Goal: Information Seeking & Learning: Learn about a topic

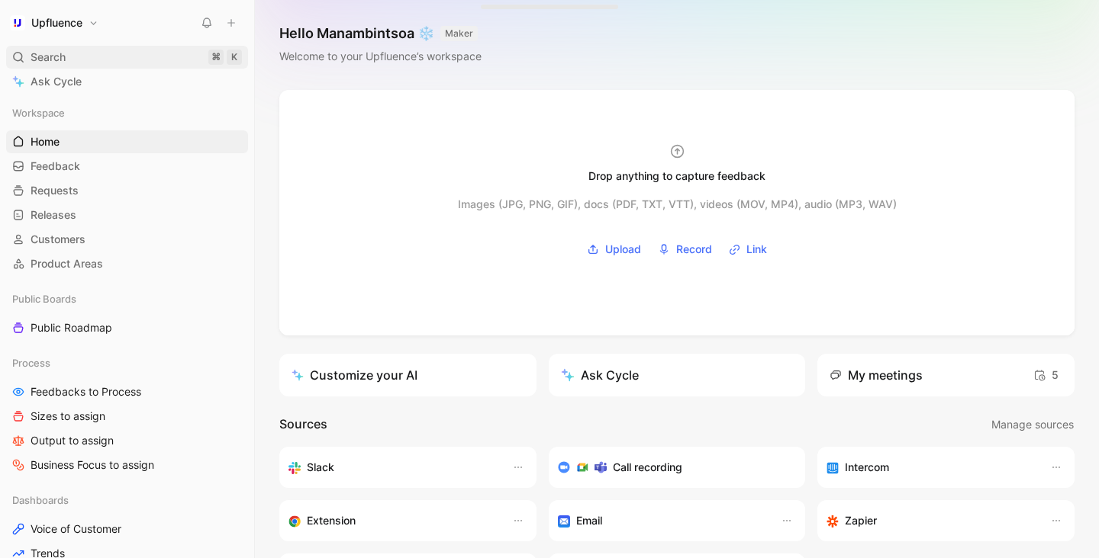
click at [106, 51] on div "Search ⌘ K" at bounding box center [127, 57] width 242 height 23
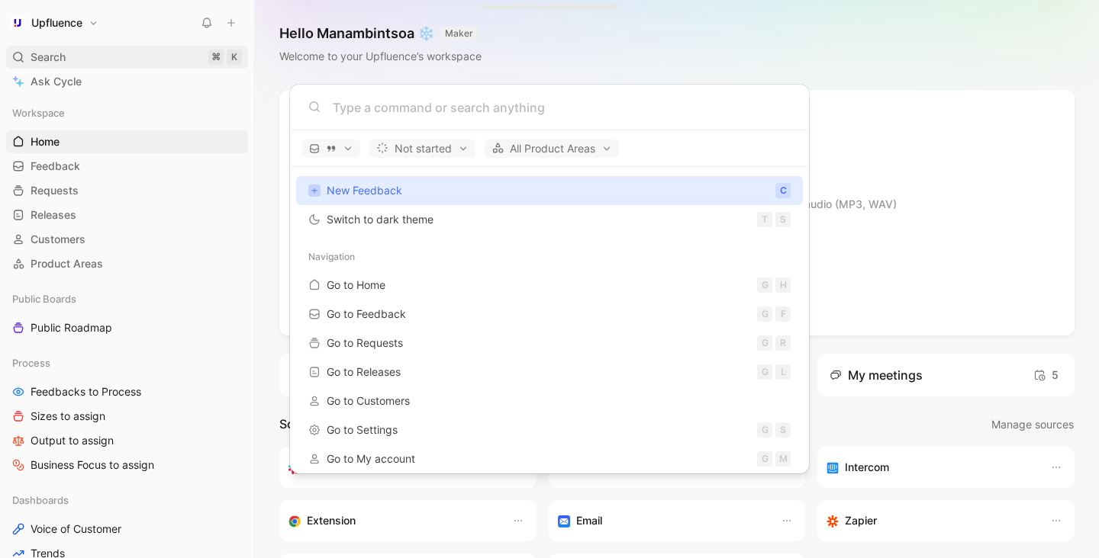
click at [106, 51] on body "Upfluence Search ⌘ K Ask Cycle Workspace Home G then H Feedback G then F Reques…" at bounding box center [549, 279] width 1099 height 558
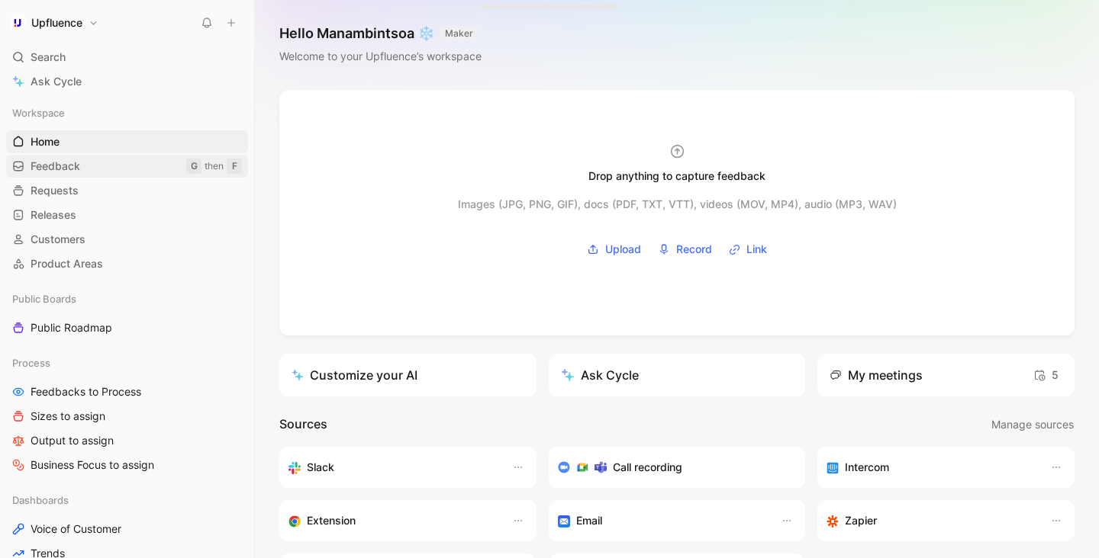
click at [85, 169] on link "Feedback G then F" at bounding box center [127, 166] width 242 height 23
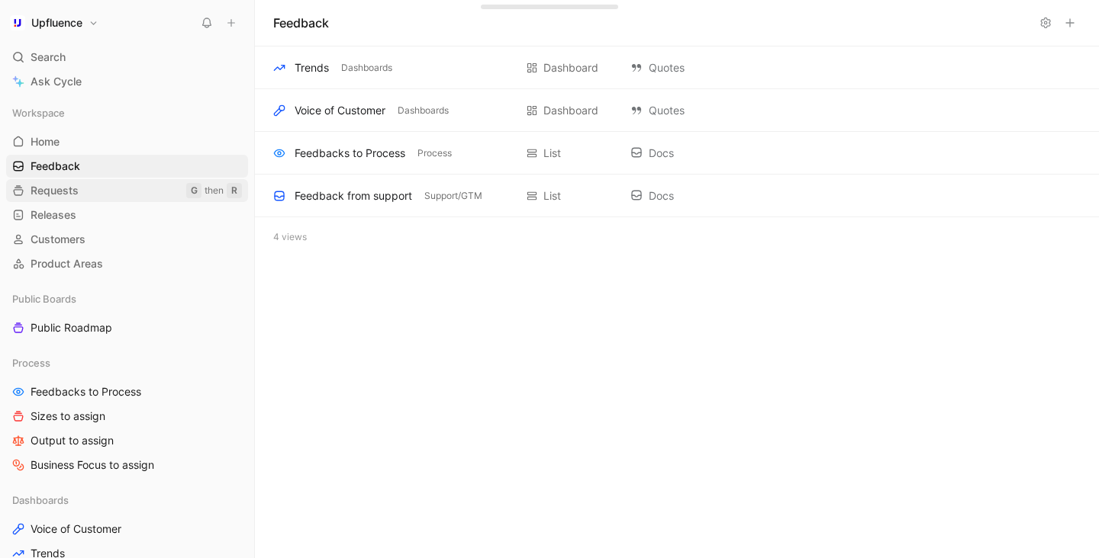
click at [81, 188] on link "Requests G then R" at bounding box center [127, 190] width 242 height 23
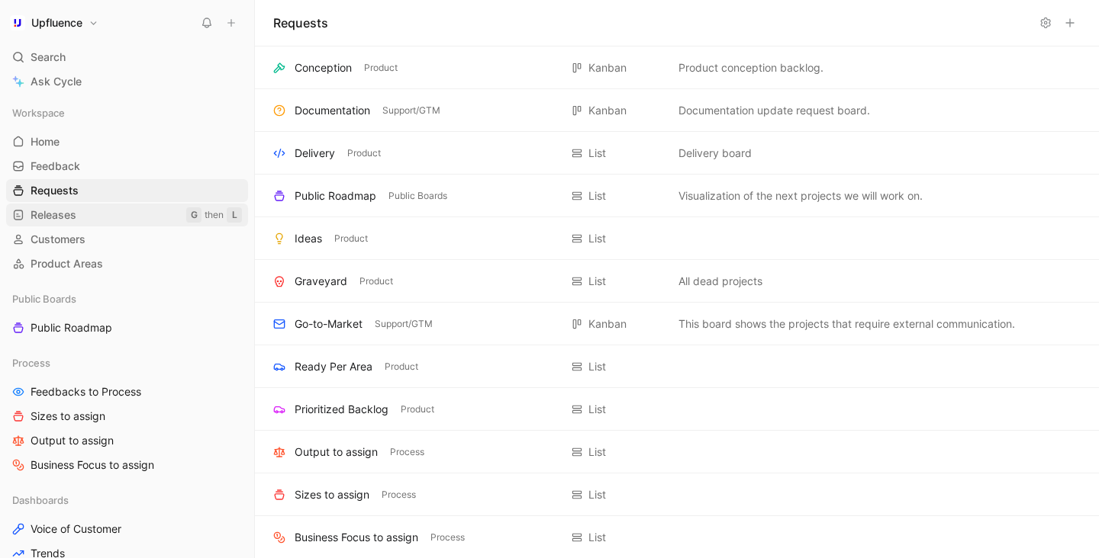
click at [79, 216] on link "Releases G then L" at bounding box center [127, 215] width 242 height 23
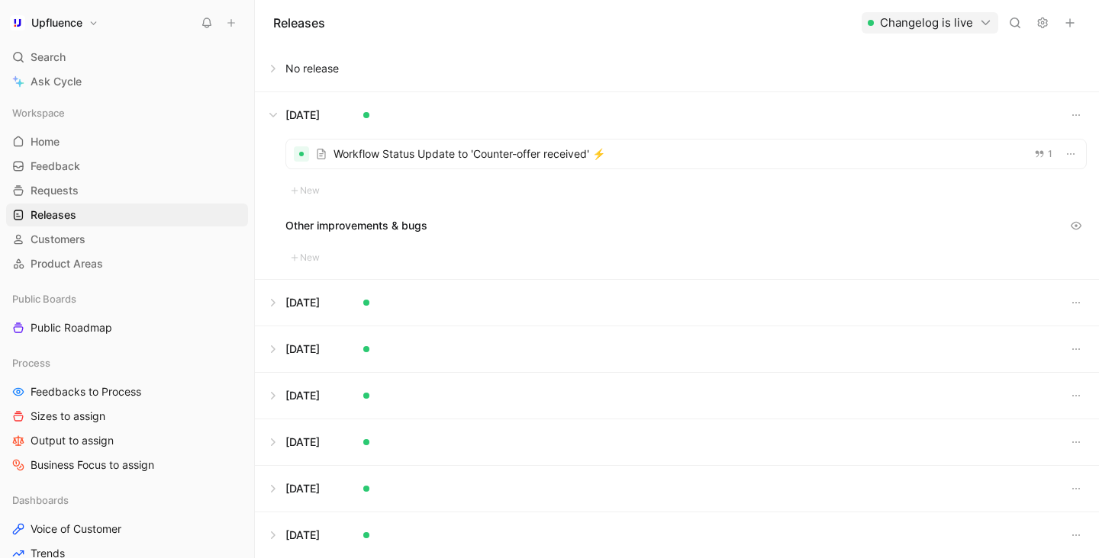
click at [339, 70] on button at bounding box center [677, 69] width 842 height 46
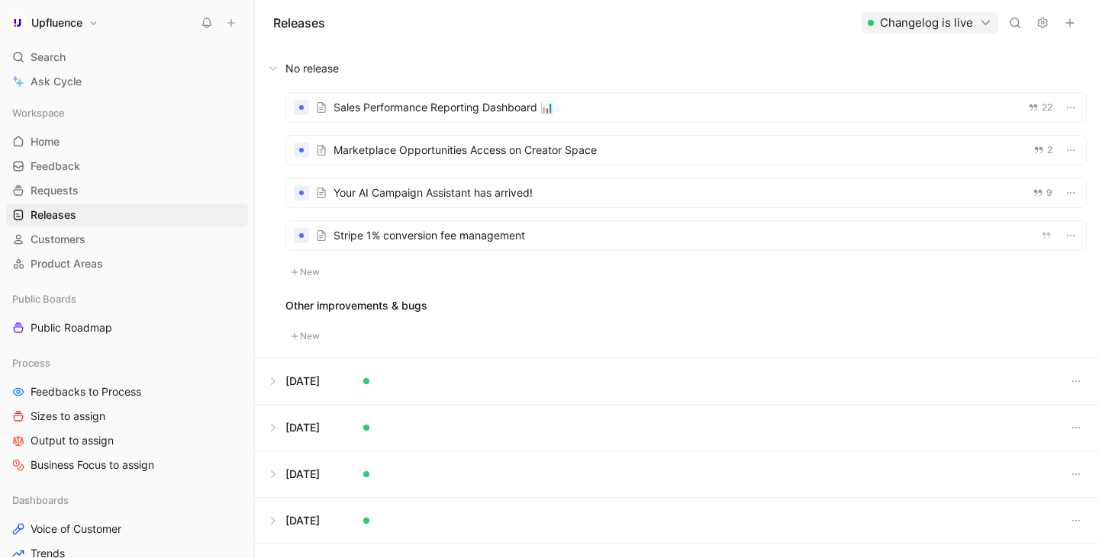
click at [388, 108] on div at bounding box center [686, 107] width 800 height 29
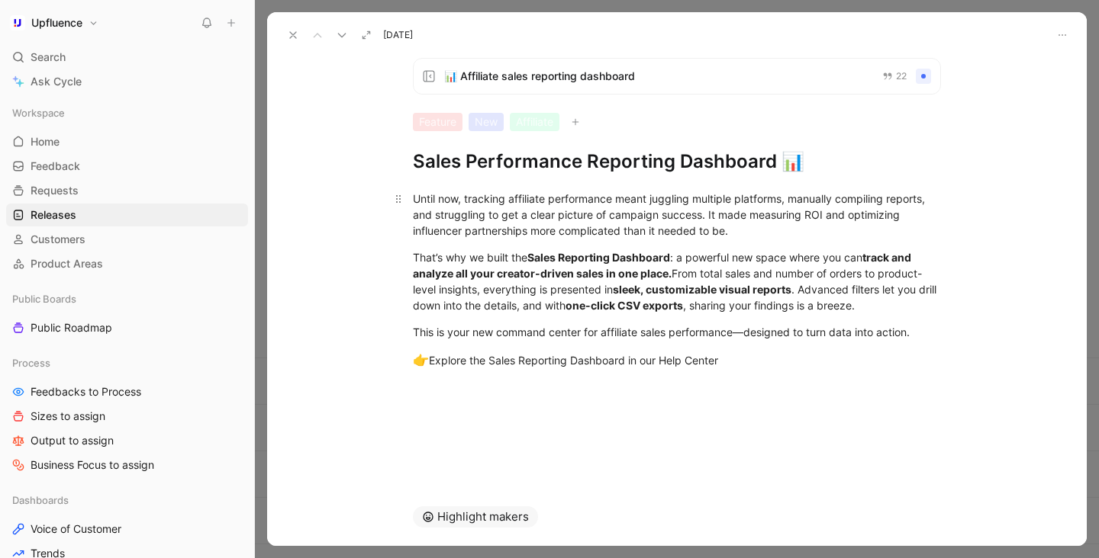
click at [709, 215] on div "Until now, tracking affiliate performance meant juggling multiple platforms, ma…" at bounding box center [677, 215] width 528 height 48
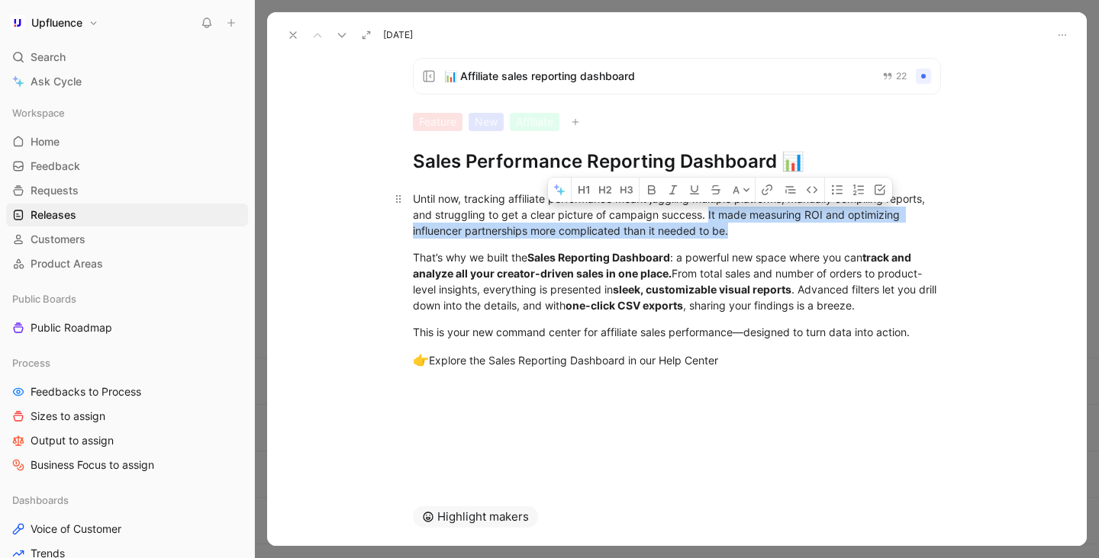
drag, startPoint x: 709, startPoint y: 215, endPoint x: 788, endPoint y: 230, distance: 80.7
click at [788, 230] on div "Until now, tracking affiliate performance meant juggling multiple platforms, ma…" at bounding box center [677, 215] width 528 height 48
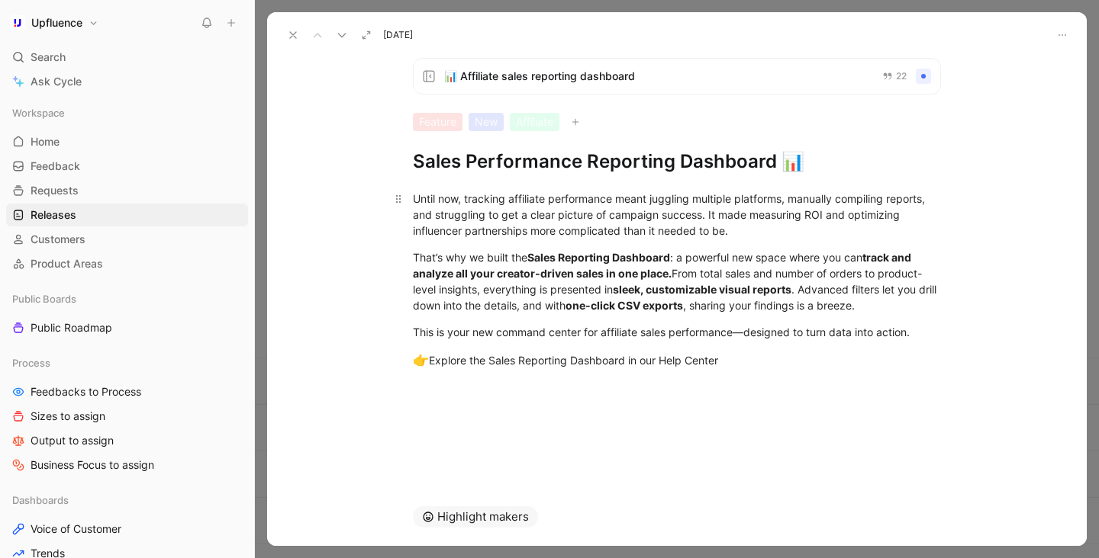
click at [708, 215] on div "Until now, tracking affiliate performance meant juggling multiple platforms, ma…" at bounding box center [677, 215] width 528 height 48
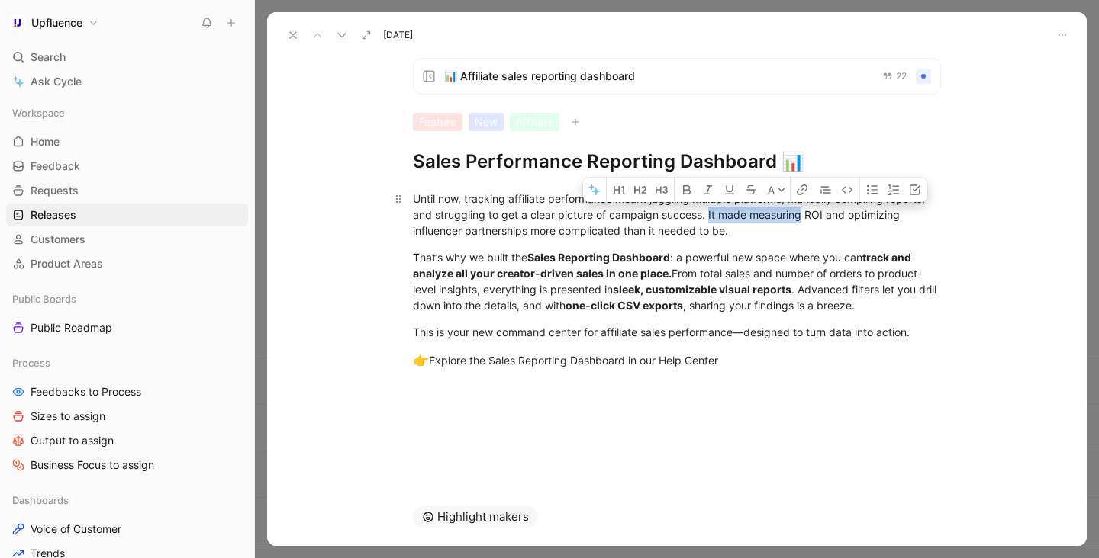
drag, startPoint x: 708, startPoint y: 215, endPoint x: 801, endPoint y: 220, distance: 93.2
click at [801, 220] on div "Until now, tracking affiliate performance meant juggling multiple platforms, ma…" at bounding box center [677, 215] width 528 height 48
drag, startPoint x: 702, startPoint y: 214, endPoint x: 849, endPoint y: 211, distance: 147.3
click at [849, 211] on div "Until now, tracking affiliate performance meant juggling multiple platforms, ma…" at bounding box center [677, 215] width 528 height 48
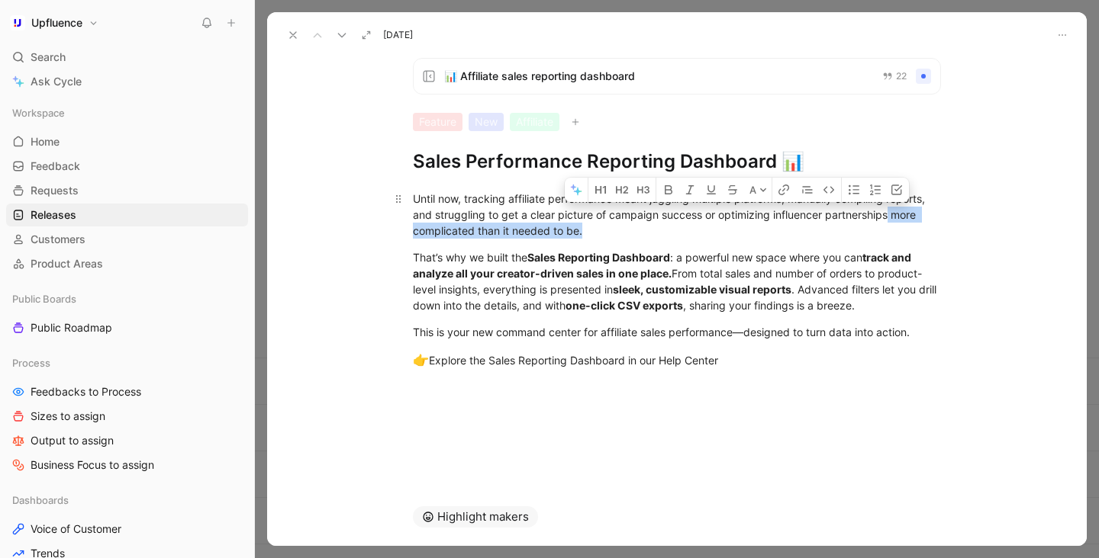
drag, startPoint x: 889, startPoint y: 217, endPoint x: 942, endPoint y: 227, distance: 54.2
click at [942, 227] on p "Until now, tracking affiliate performance meant juggling multiple platforms, ma…" at bounding box center [677, 214] width 586 height 57
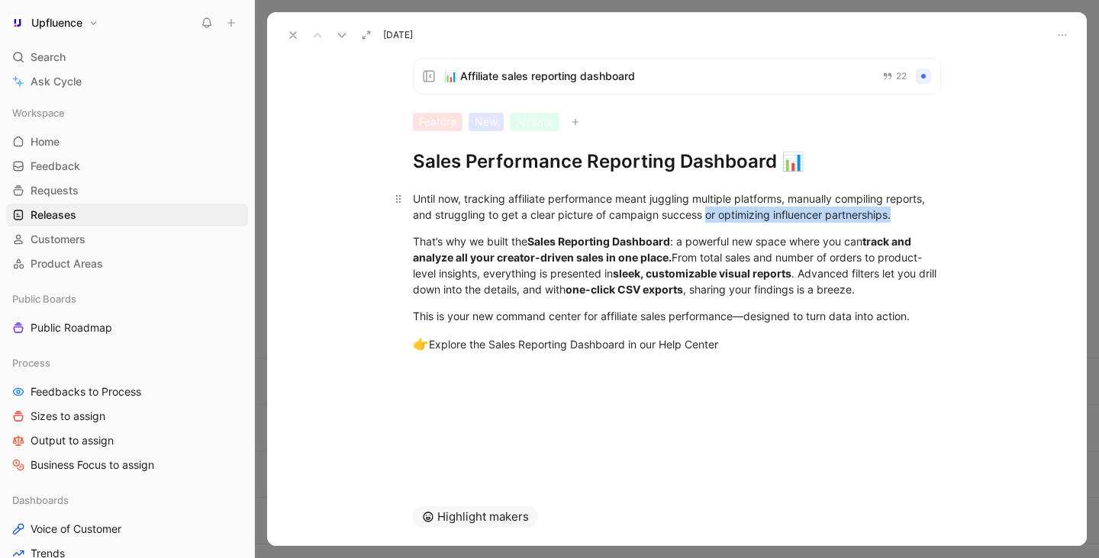
drag, startPoint x: 706, startPoint y: 217, endPoint x: 924, endPoint y: 217, distance: 218.2
click at [924, 217] on div "Until now, tracking affiliate performance meant juggling multiple platforms, ma…" at bounding box center [677, 207] width 528 height 32
click at [673, 259] on div "That’s why we built the Sales Reporting Dashboard : a powerful new space where …" at bounding box center [677, 265] width 528 height 64
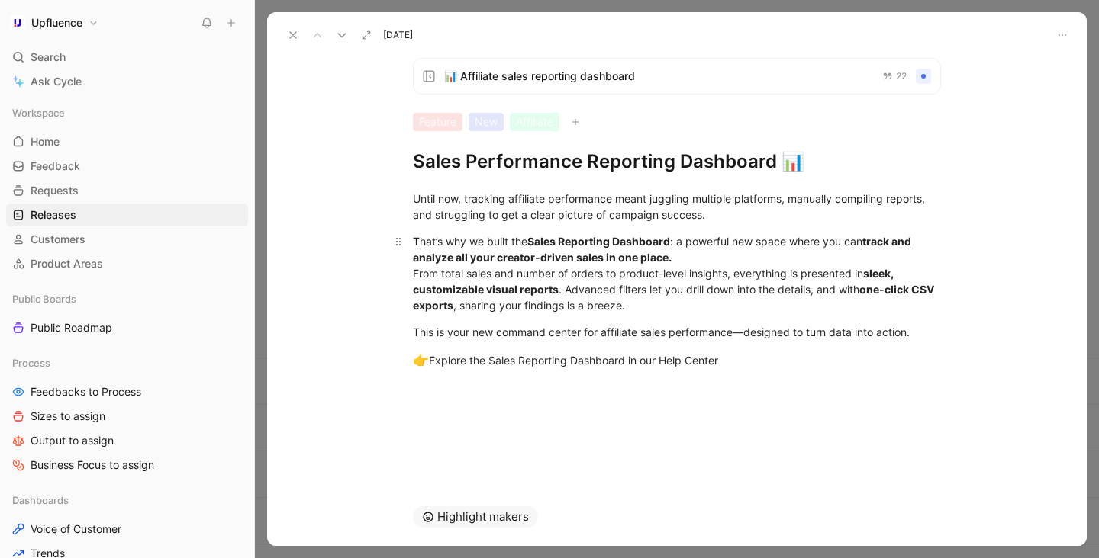
click at [566, 288] on div "That’s why we built the Sales Reporting Dashboard : a powerful new space where …" at bounding box center [677, 273] width 528 height 80
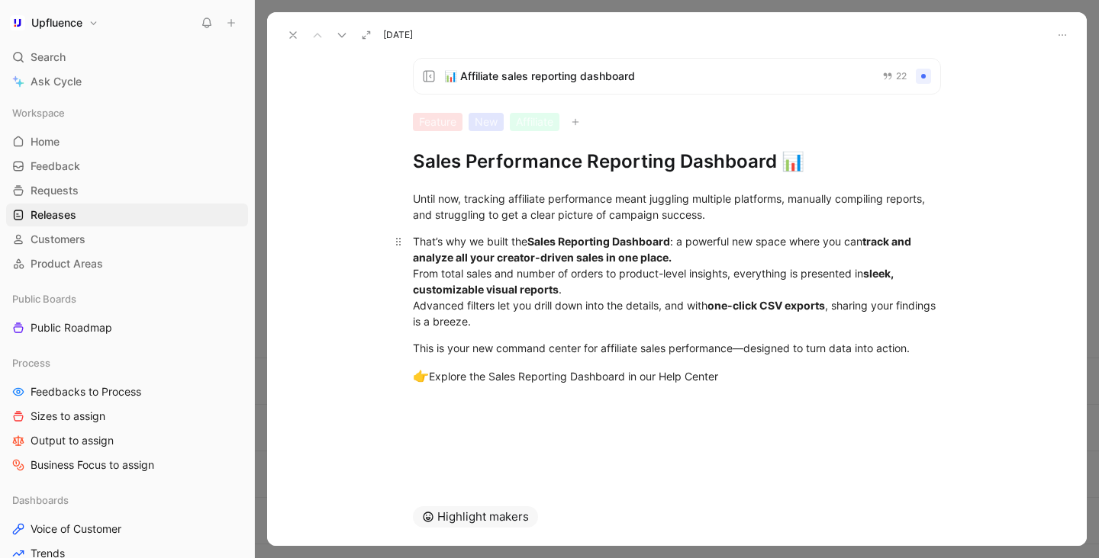
click at [693, 258] on div "That’s why we built the Sales Reporting Dashboard : a powerful new space where …" at bounding box center [677, 281] width 528 height 96
click at [677, 246] on div "That’s why we built the Sales Reporting Dashboard : a powerful new space where …" at bounding box center [677, 281] width 528 height 96
click at [681, 259] on div "That’s why we built the Sales Reporting Dashboard , a powerful new space where …" at bounding box center [677, 281] width 528 height 96
click at [415, 275] on div "That’s why we built the Sales Reporting Dashboard , a powerful new space where …" at bounding box center [677, 281] width 528 height 96
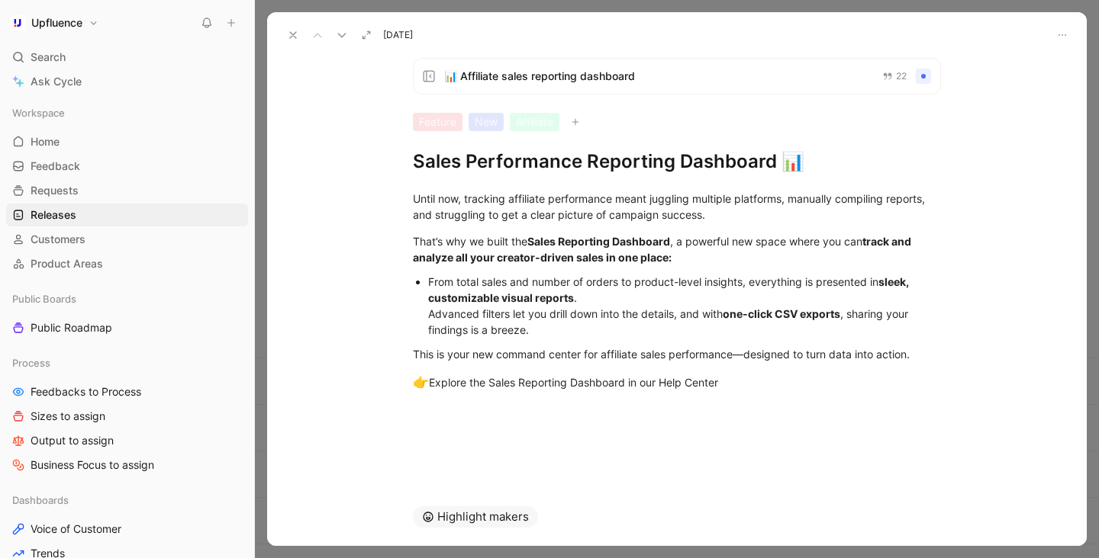
click at [428, 314] on div "From total sales and number of orders to product-level insights, everything is …" at bounding box center [684, 306] width 513 height 64
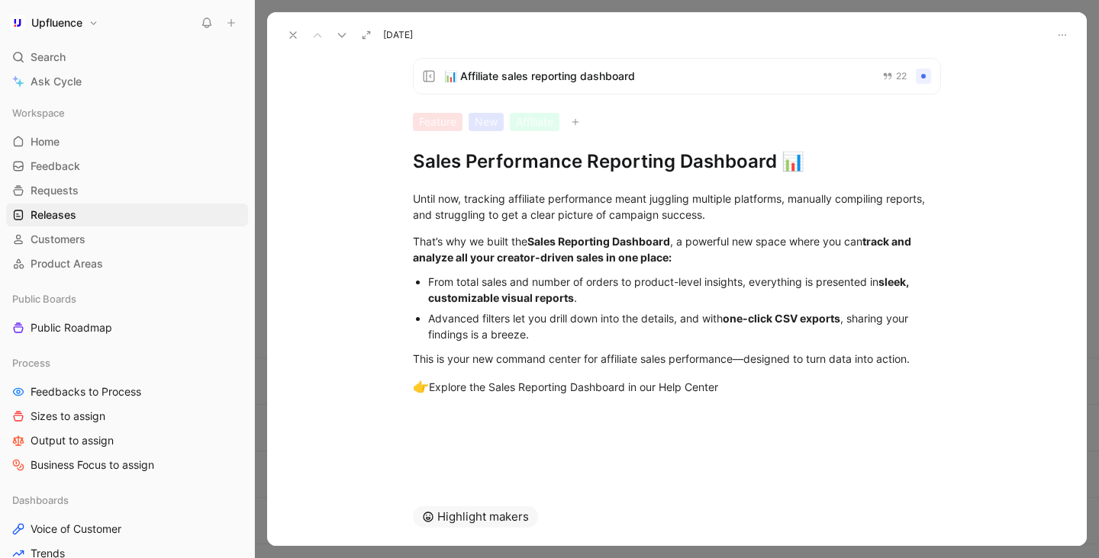
click at [590, 333] on div "Advanced filters let you drill down into the details, and with one-click CSV ex…" at bounding box center [684, 327] width 513 height 32
click at [749, 362] on div "This is your new command center for affiliate sales performance—designed to tur…" at bounding box center [677, 359] width 528 height 16
click at [787, 379] on div "👉 Explore the Sales Reporting Dashboard in our Help Center" at bounding box center [677, 388] width 528 height 20
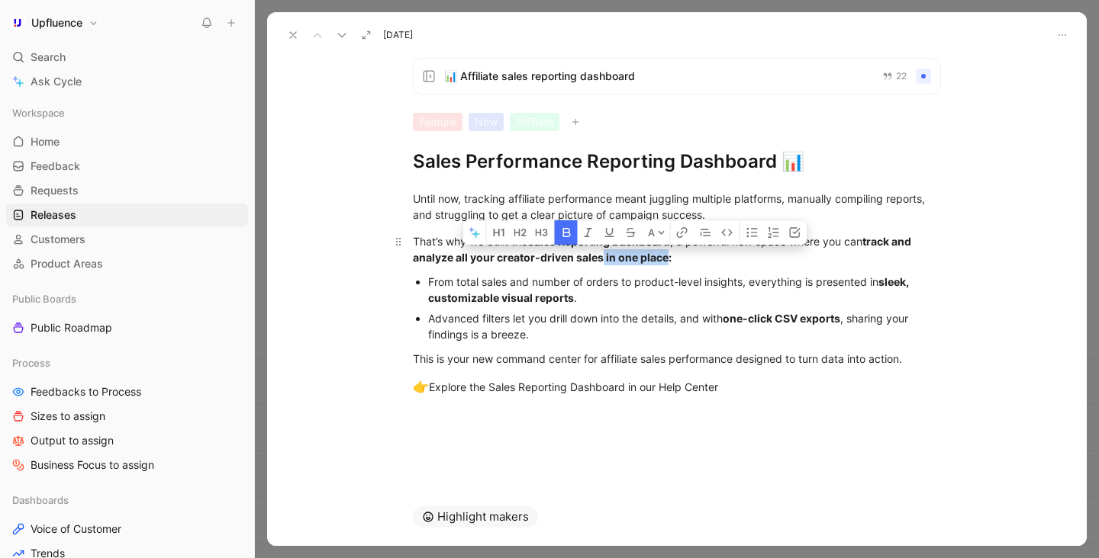
drag, startPoint x: 602, startPoint y: 257, endPoint x: 668, endPoint y: 253, distance: 66.5
click at [668, 253] on strong "track and analyze all your creator-driven sales in one place:" at bounding box center [663, 249] width 500 height 29
click at [661, 275] on div "From total sales and number of orders to product-level insights, everything is …" at bounding box center [684, 290] width 513 height 32
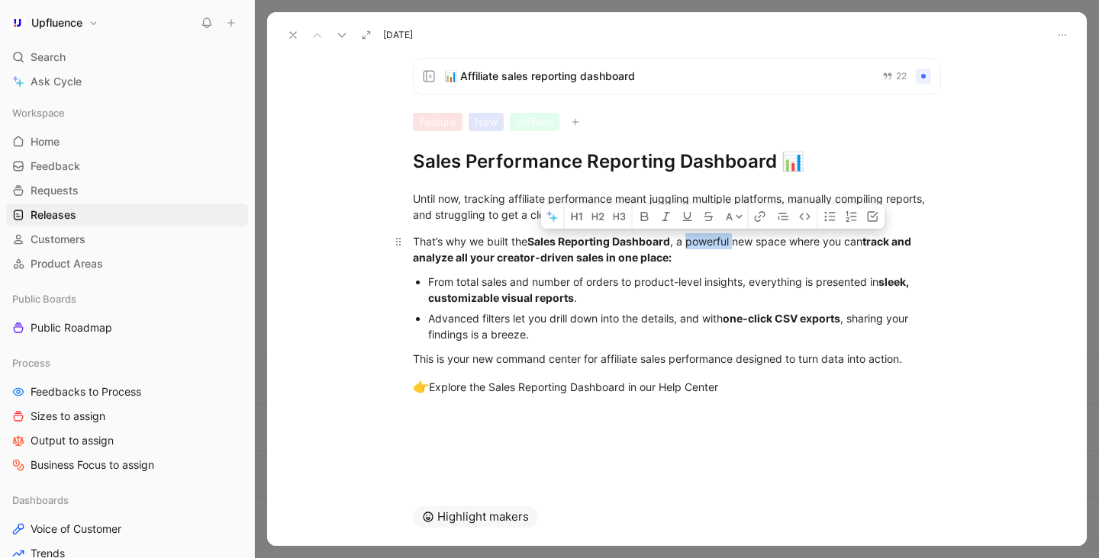
drag, startPoint x: 689, startPoint y: 244, endPoint x: 735, endPoint y: 239, distance: 46.1
click at [735, 239] on div "That’s why we built the Sales Reporting Dashboard , a powerful new space where …" at bounding box center [677, 249] width 528 height 32
click at [707, 269] on p "That’s why we built the Sales Reporting Dashboard , a powerful new space where …" at bounding box center [677, 249] width 586 height 41
click at [644, 304] on div "From total sales and number of orders to product-level insights, everything is …" at bounding box center [684, 290] width 513 height 32
click at [938, 288] on div "From total sales and number of orders to product-level insights, everything is …" at bounding box center [684, 290] width 513 height 32
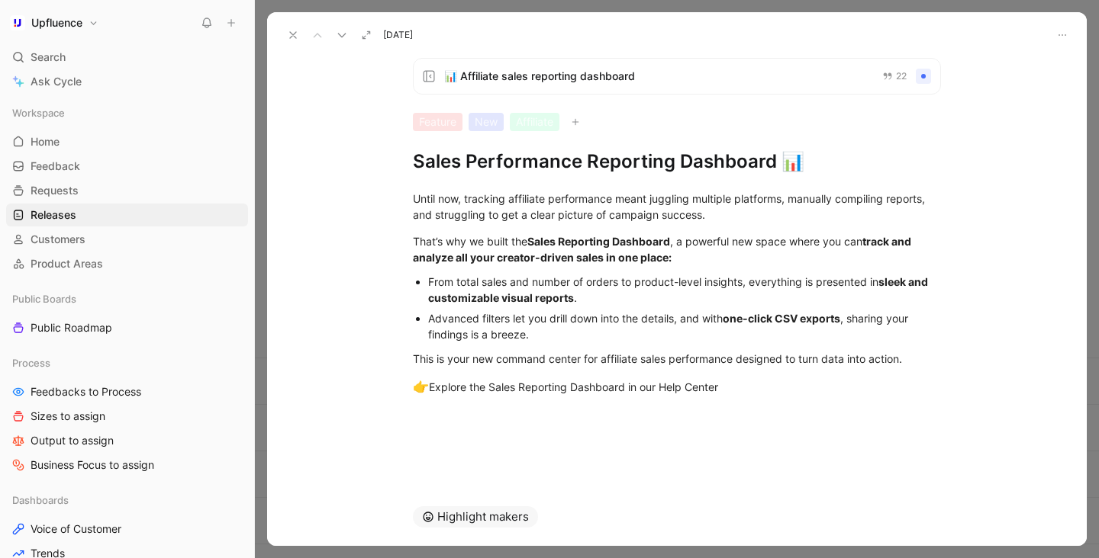
click at [685, 318] on div "Advanced filters let you drill down into the details, and with one-click CSV ex…" at bounding box center [684, 327] width 513 height 32
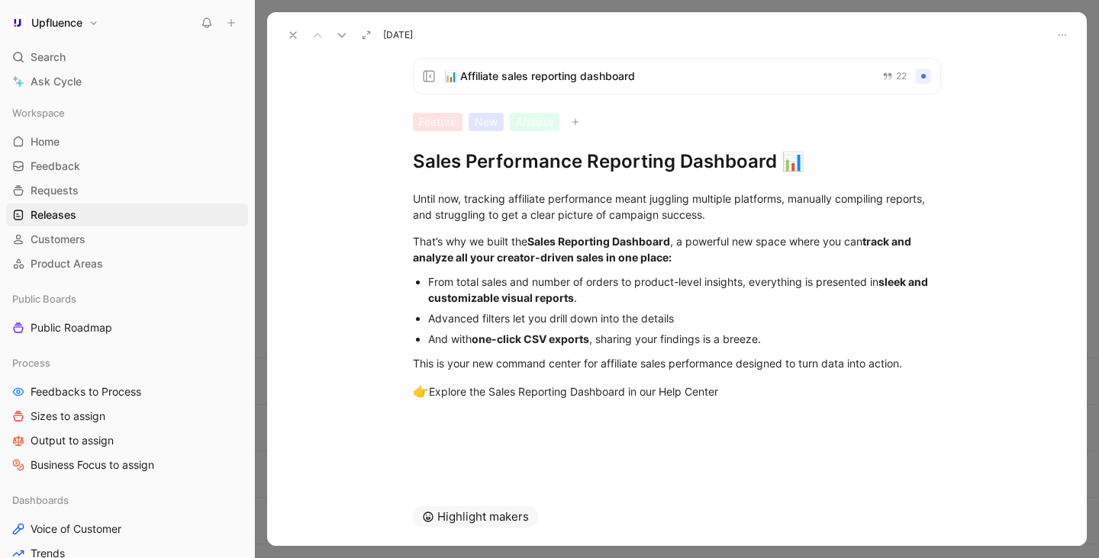
click at [447, 344] on div "And with one-click CSV exports , sharing your findings is a breeze." at bounding box center [684, 339] width 513 height 16
click at [436, 319] on div "Advanced filters let you drill down into the details" at bounding box center [684, 319] width 513 height 16
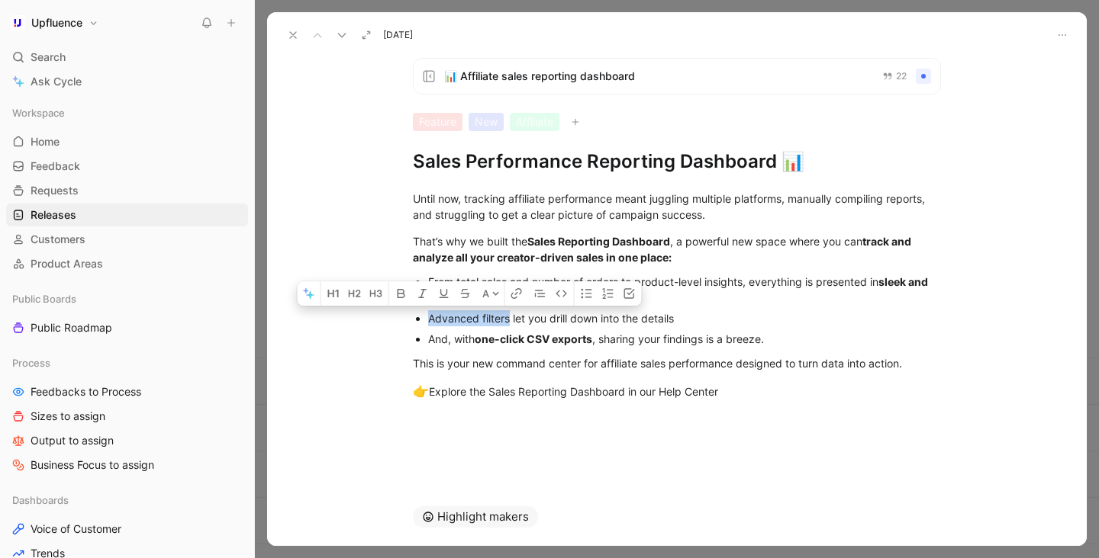
drag, startPoint x: 429, startPoint y: 320, endPoint x: 511, endPoint y: 319, distance: 82.4
click at [511, 319] on div "Advanced filters let you drill down into the details" at bounding box center [684, 319] width 513 height 16
click at [397, 294] on icon "button" at bounding box center [401, 293] width 8 height 9
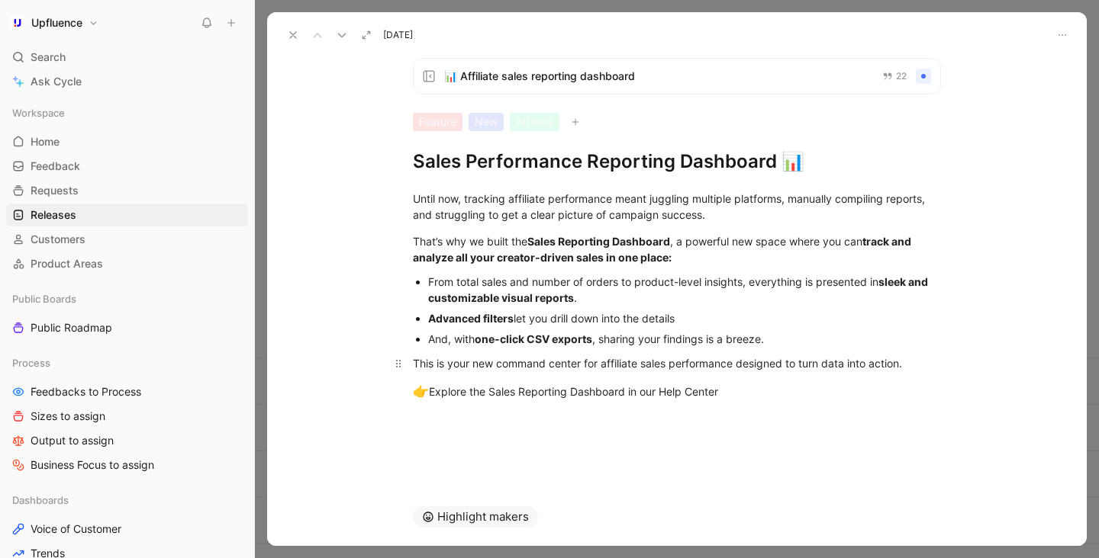
click at [460, 353] on p "This is your new command center for affiliate sales performance designed to tur…" at bounding box center [677, 363] width 586 height 25
click at [302, 37] on button at bounding box center [292, 34] width 21 height 21
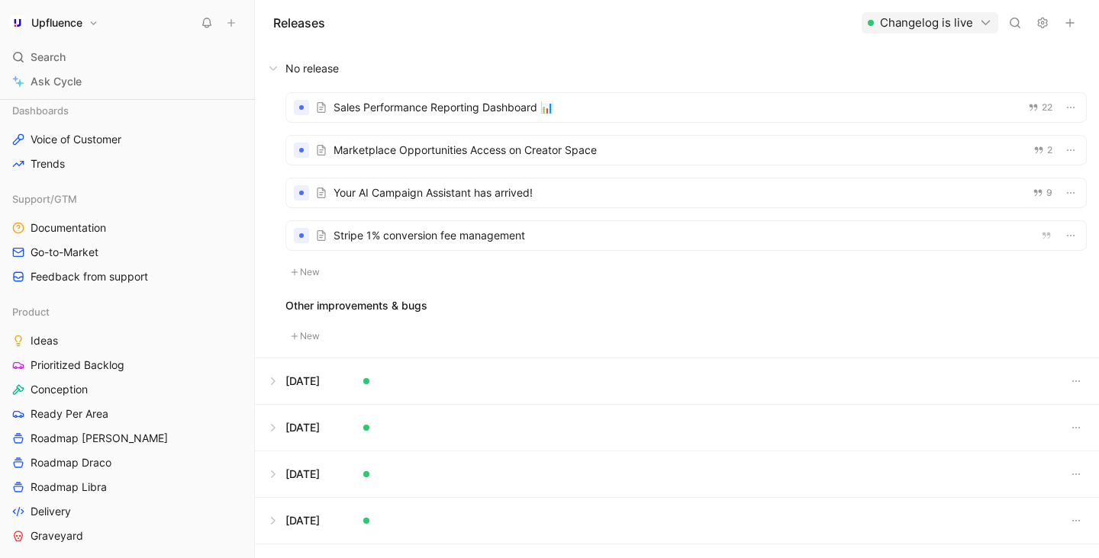
scroll to position [425, 0]
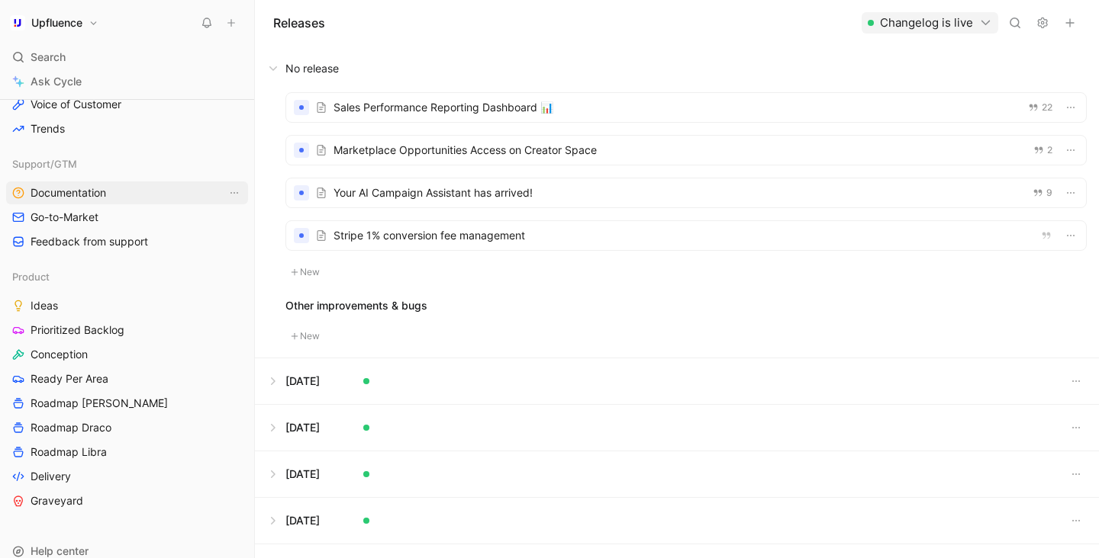
click at [157, 190] on link "Documentation" at bounding box center [127, 193] width 242 height 23
